Goal: Find contact information

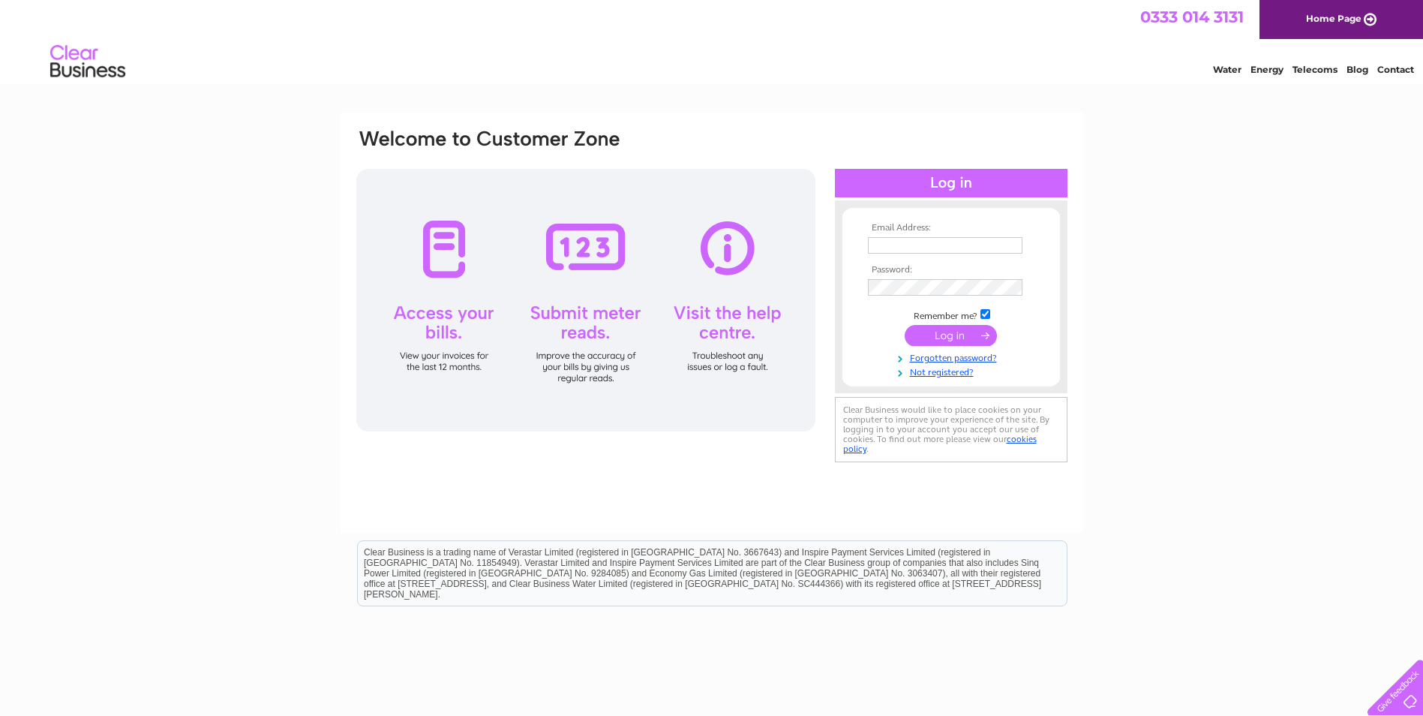
type input "financecontroller@ggmsteam.com"
click at [940, 336] on input "submit" at bounding box center [951, 335] width 92 height 21
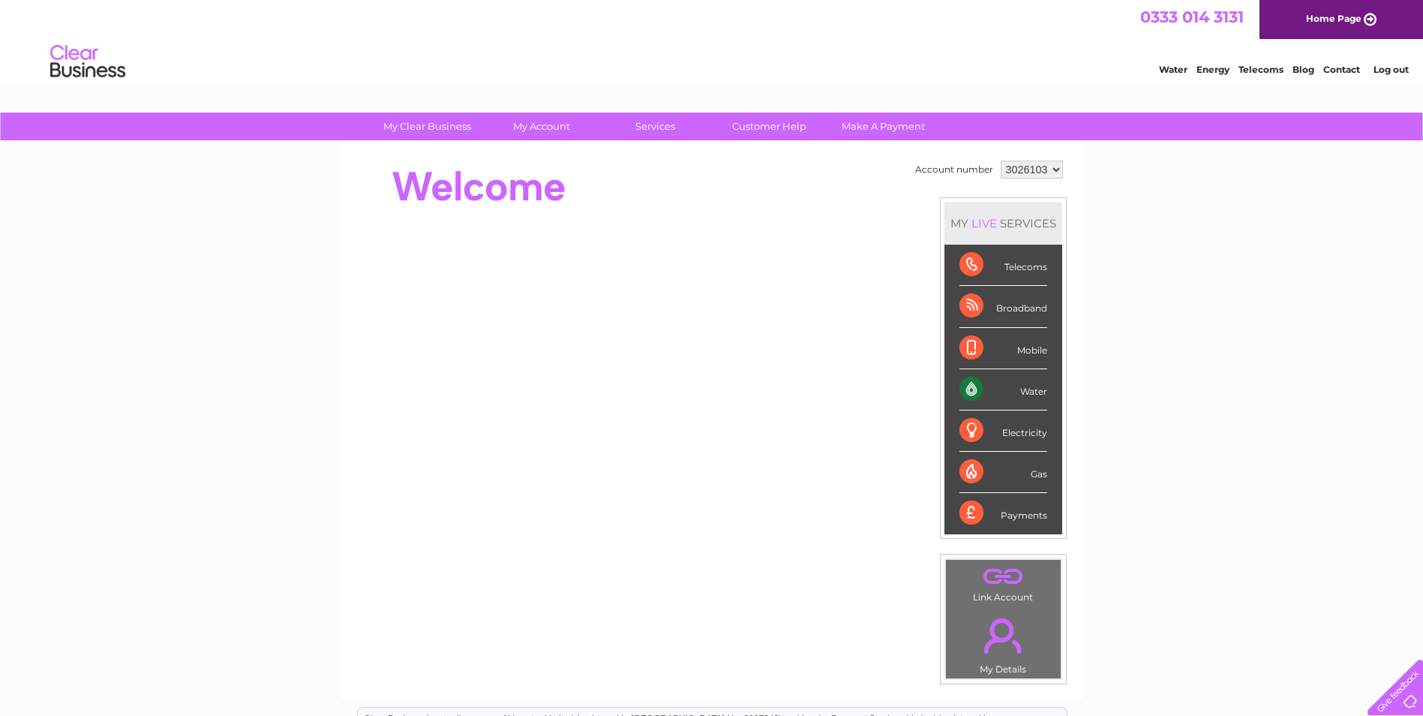
click at [966, 388] on div "Water" at bounding box center [1004, 389] width 88 height 41
click at [753, 124] on link "Customer Help" at bounding box center [770, 127] width 124 height 28
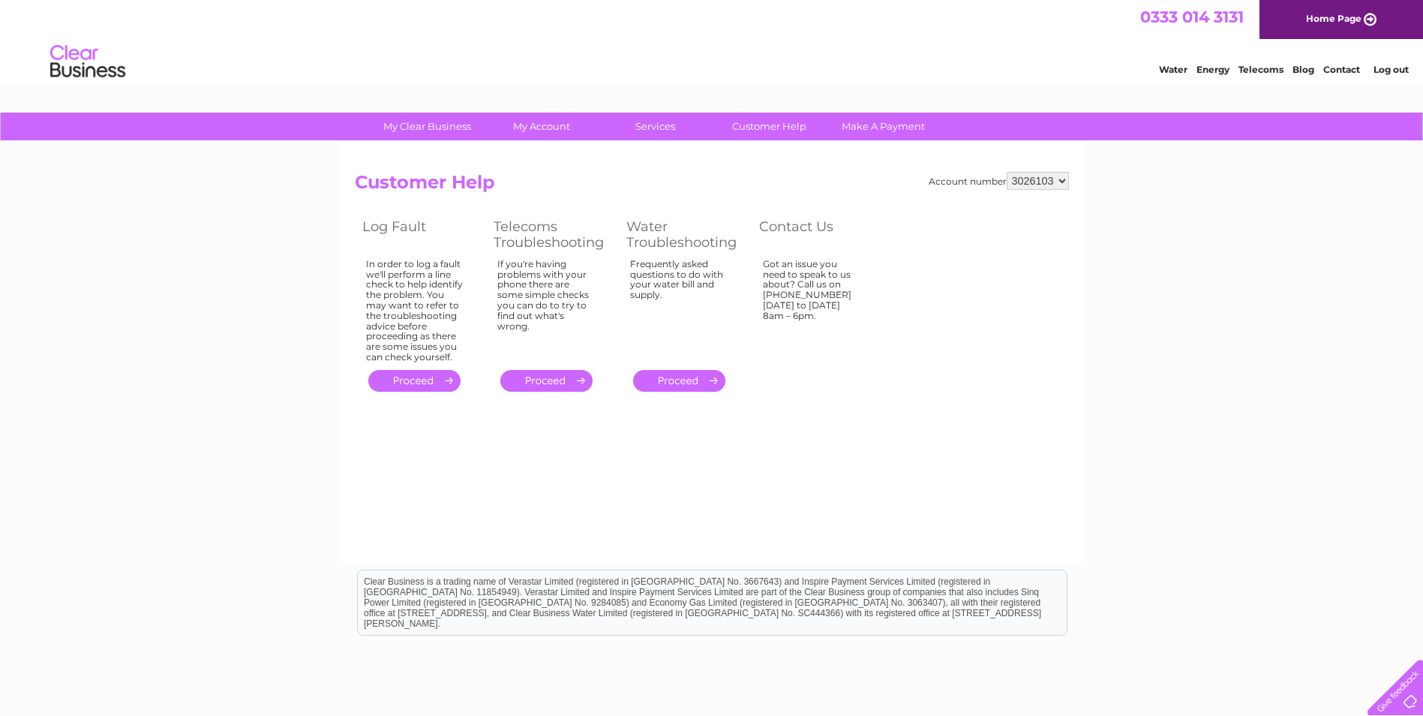
click at [1339, 68] on link "Contact" at bounding box center [1342, 69] width 37 height 11
